Goal: Book appointment/travel/reservation

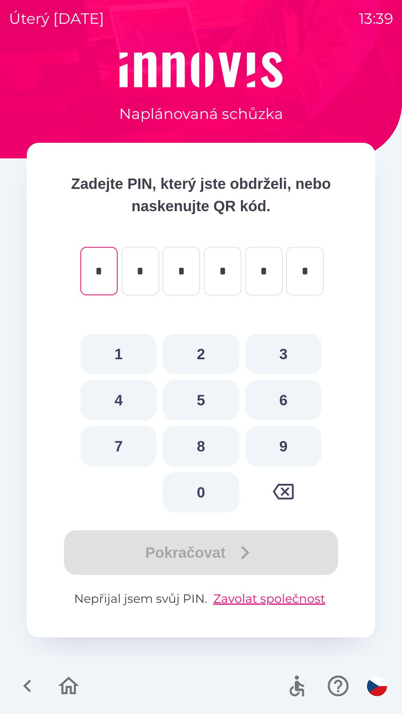
click at [210, 446] on button "8" at bounding box center [201, 446] width 76 height 40
type input "*"
click at [202, 492] on button "0" at bounding box center [201, 492] width 76 height 40
type input "*"
click at [126, 400] on button "4" at bounding box center [118, 400] width 76 height 40
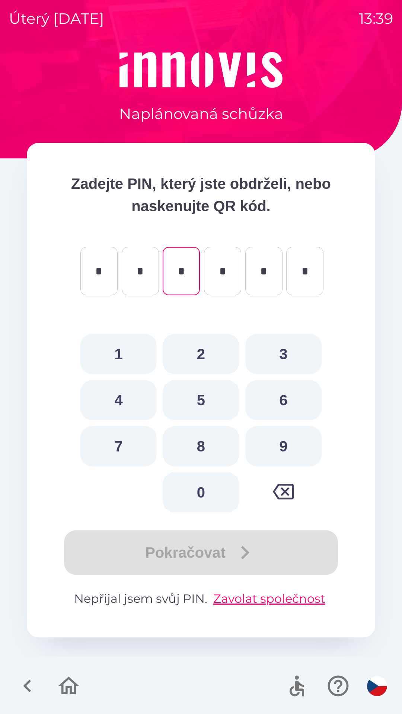
type input "*"
click at [210, 401] on button "5" at bounding box center [201, 400] width 76 height 40
type input "*"
click at [205, 486] on button "0" at bounding box center [201, 492] width 76 height 40
type input "*"
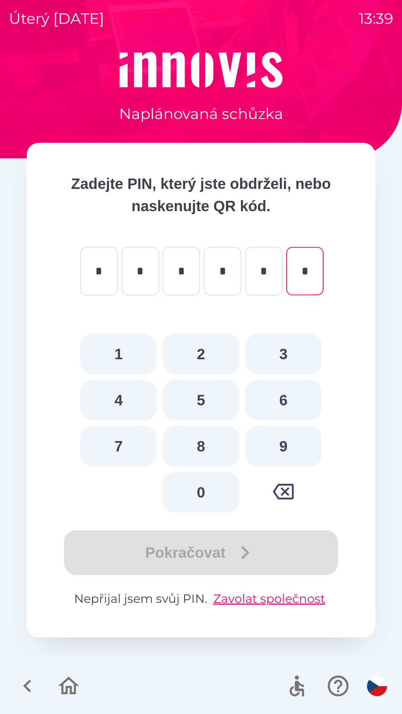
click at [204, 362] on button "2" at bounding box center [201, 354] width 76 height 40
type input "*"
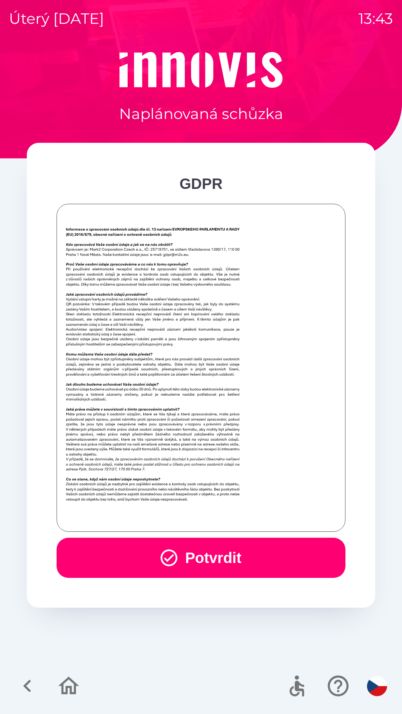
click at [254, 561] on button "Potvrdit" at bounding box center [201, 558] width 289 height 40
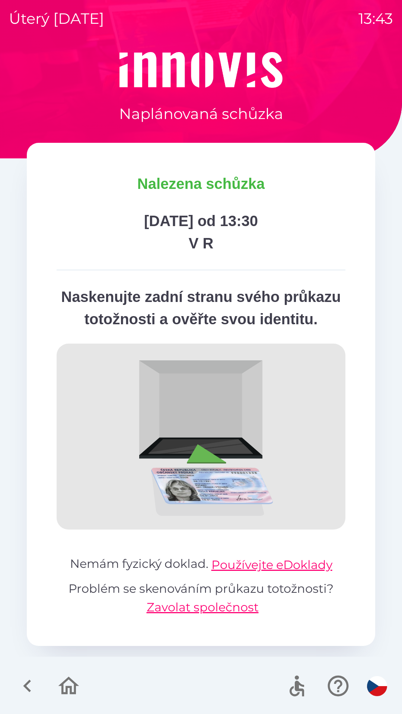
click at [66, 685] on icon "button" at bounding box center [68, 686] width 25 height 25
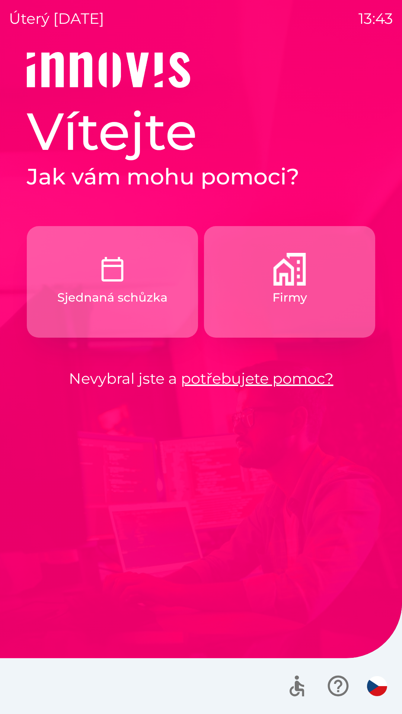
click at [145, 273] on button "Sjednaná schůzka" at bounding box center [112, 282] width 171 height 112
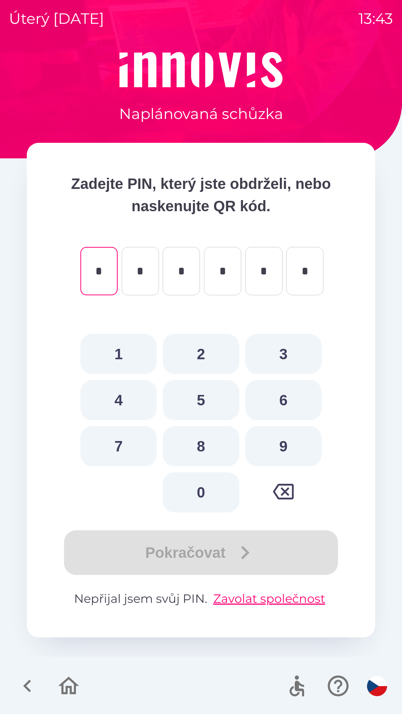
type input "*"
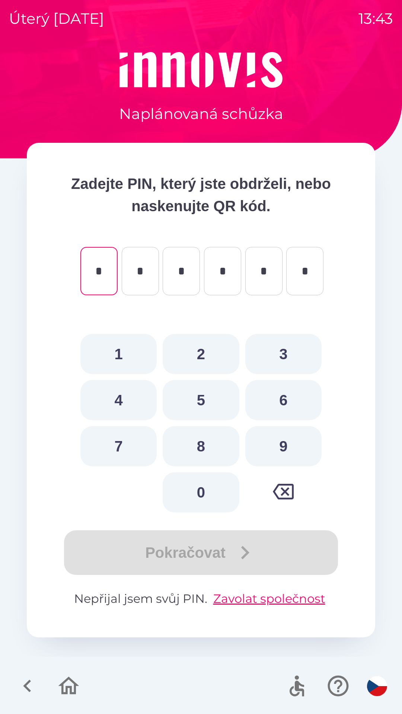
type input "*"
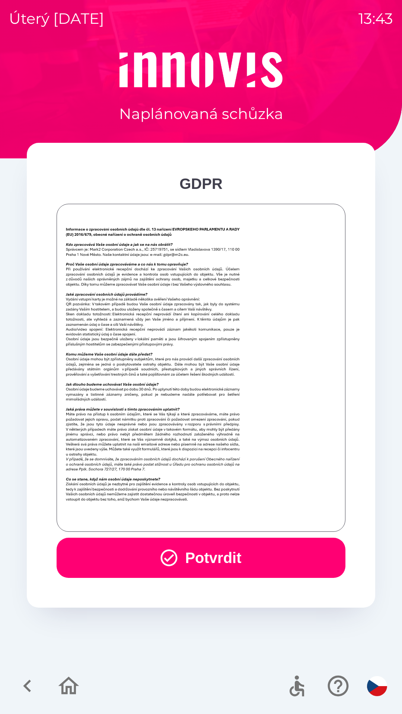
click at [257, 561] on button "Potvrdit" at bounding box center [201, 558] width 289 height 40
